Goal: Browse casually: Explore the website without a specific task or goal

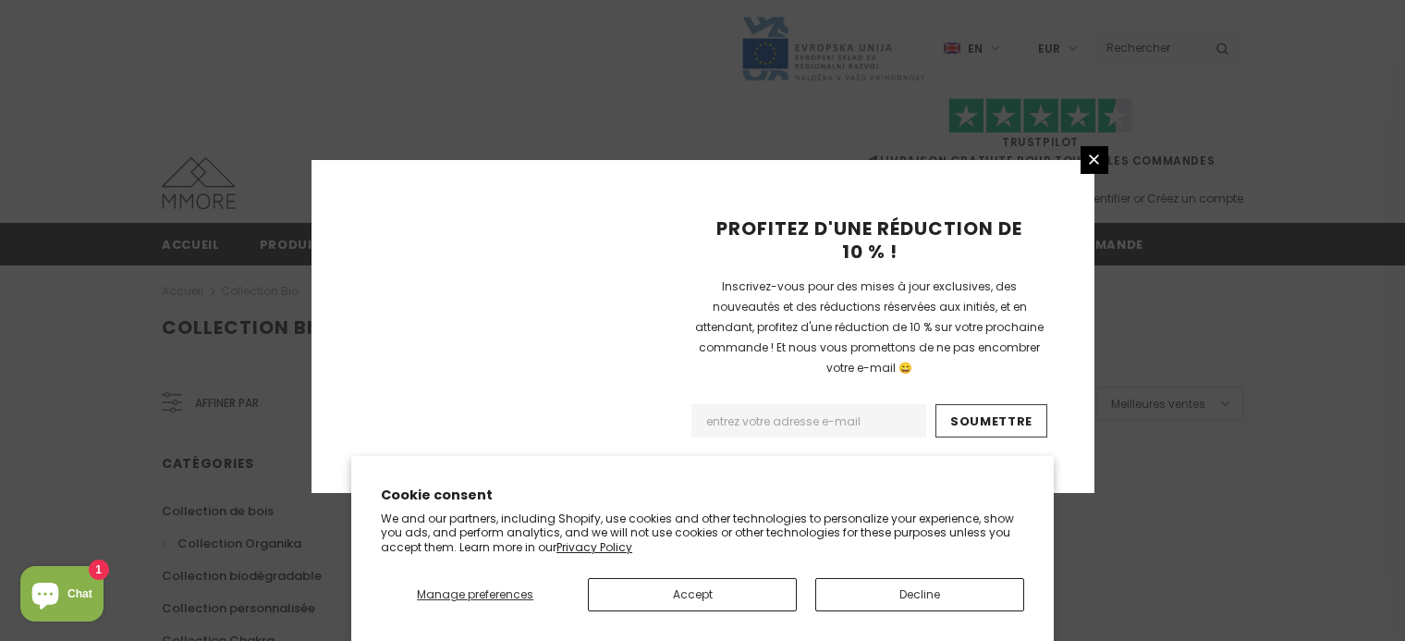
scroll to position [1299, 0]
